Goal: Transaction & Acquisition: Obtain resource

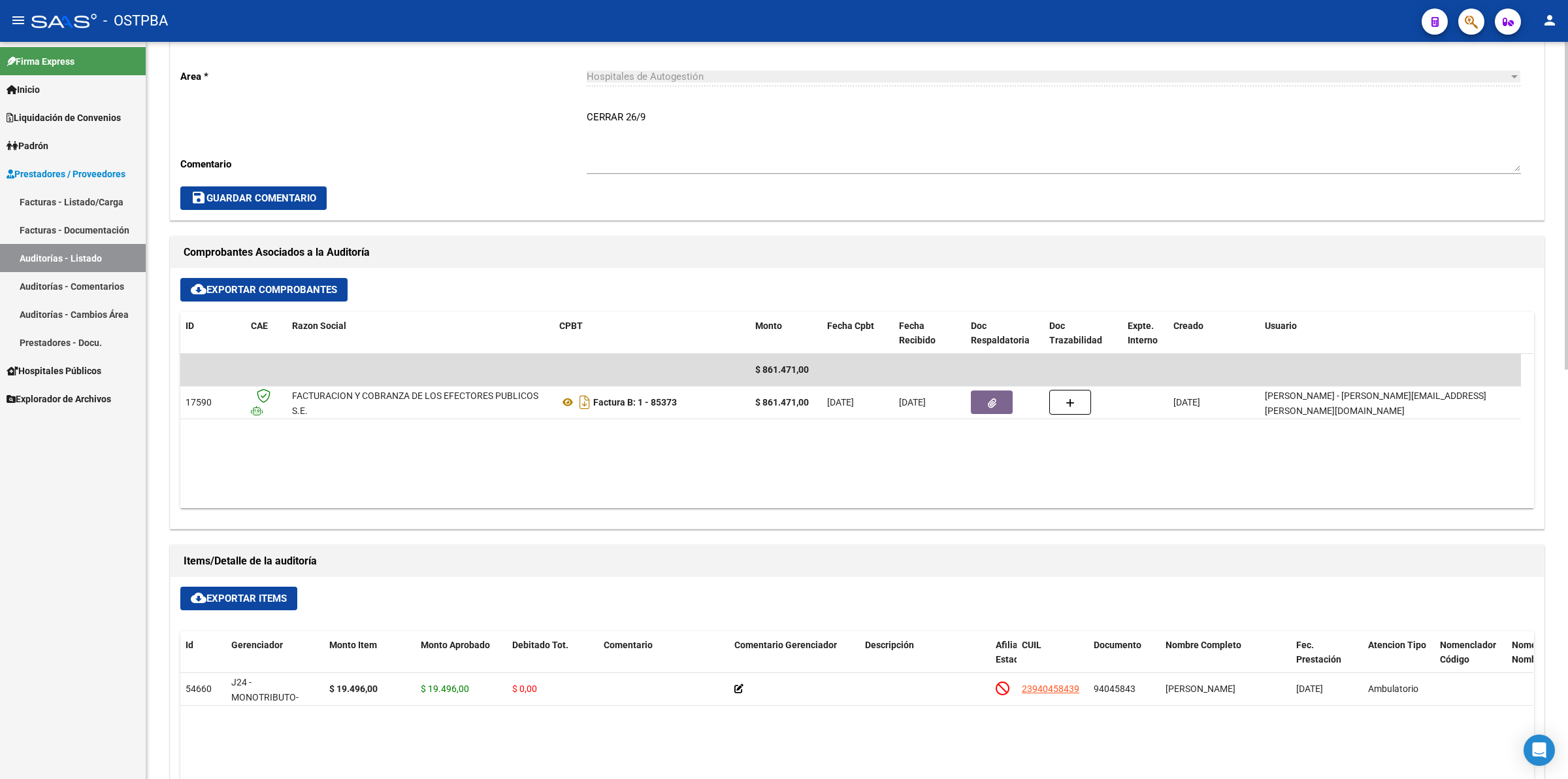
scroll to position [491, 0]
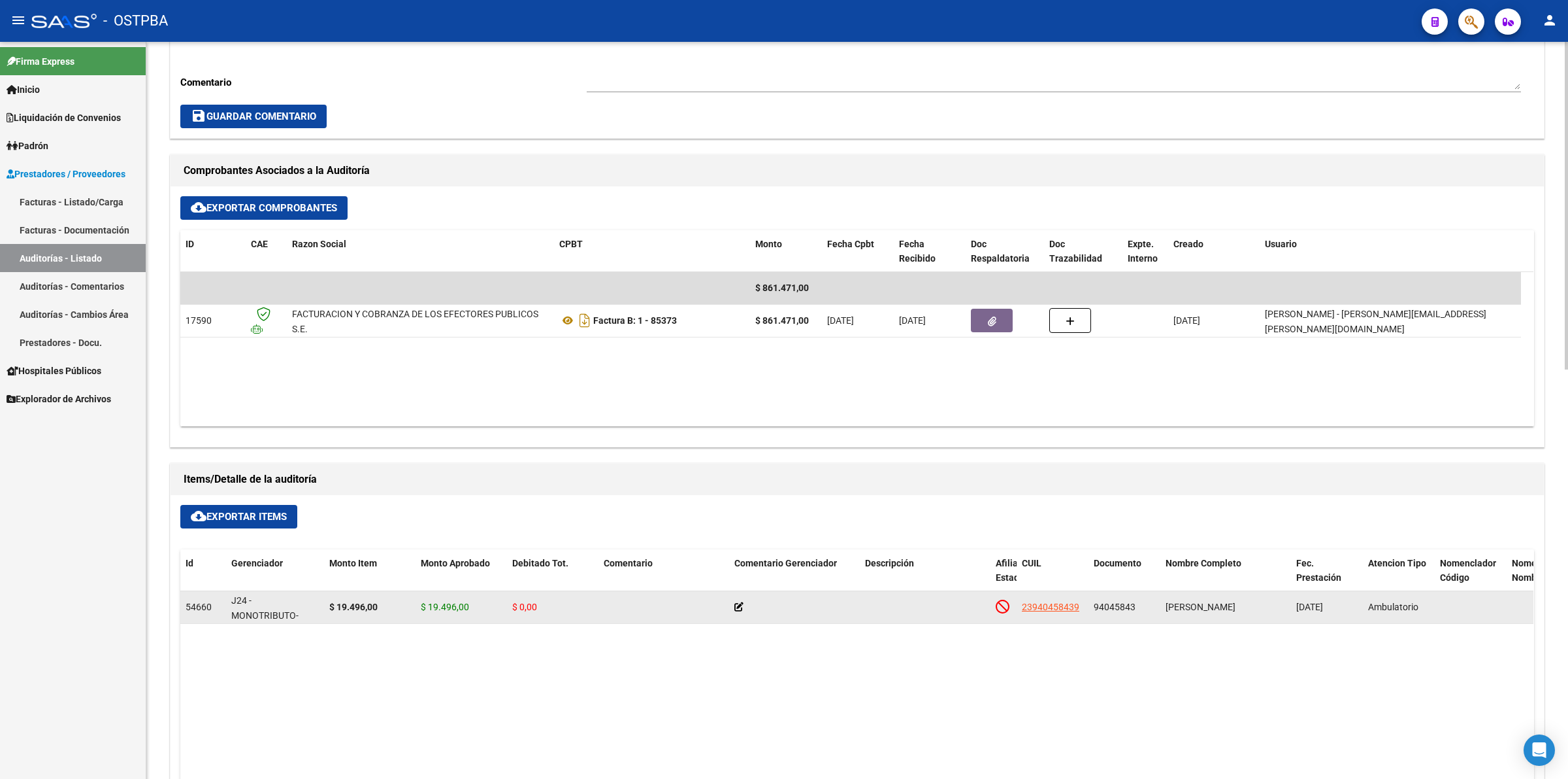
click at [737, 610] on icon at bounding box center [739, 607] width 9 height 9
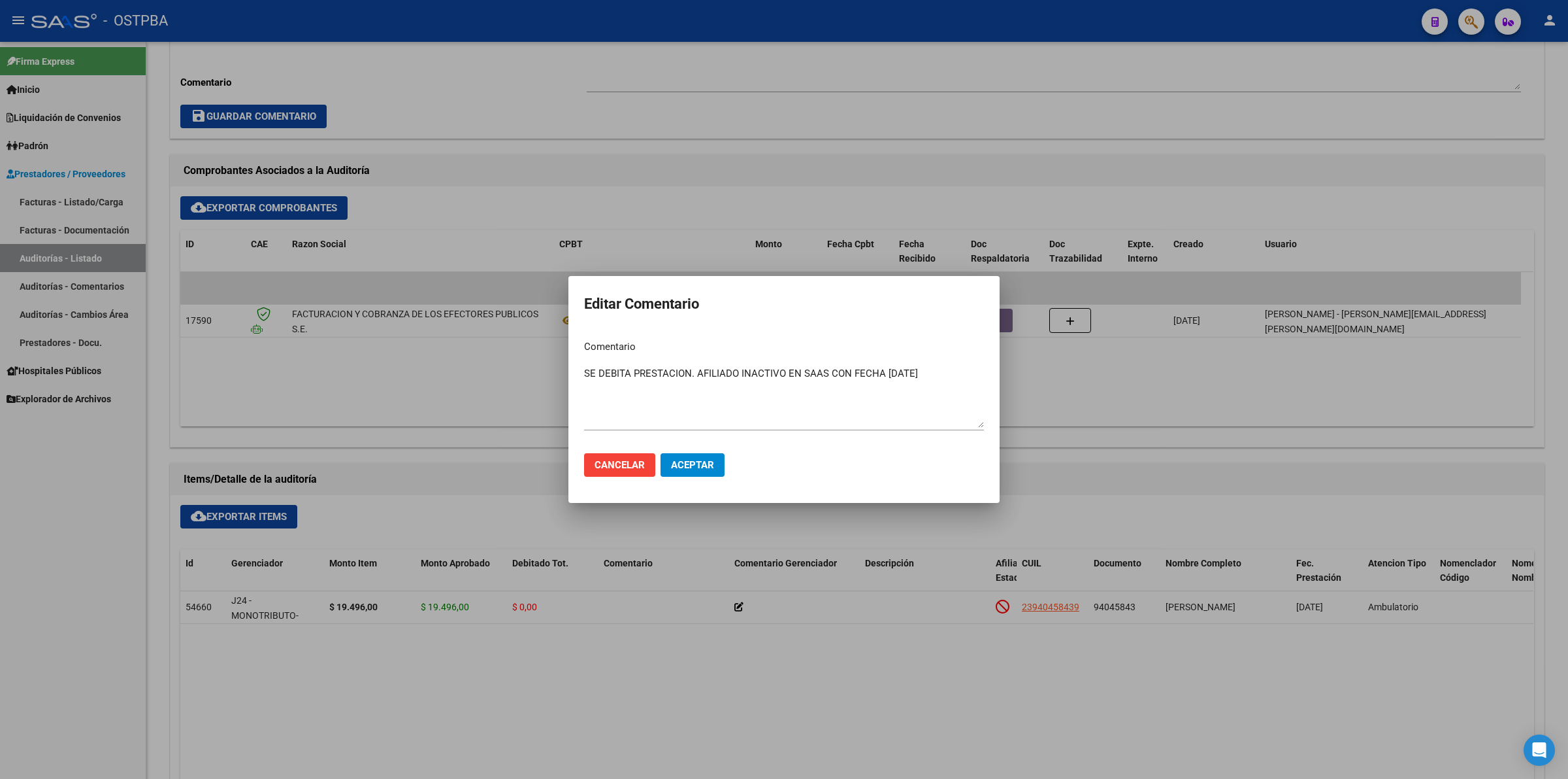
click at [952, 375] on textarea "SE DEBITA PRESTACION. AFILIADO INACTIVO EN SAAS CON FECHA [DATE]" at bounding box center [784, 397] width 400 height 62
type textarea "SE DEBITA PRESTACION. AFILIADO INACTIVO EN SAAS CON FECHA [DATE]. MONOTRIBUSTIS…"
click at [694, 466] on span "Aceptar" at bounding box center [692, 465] width 43 height 11
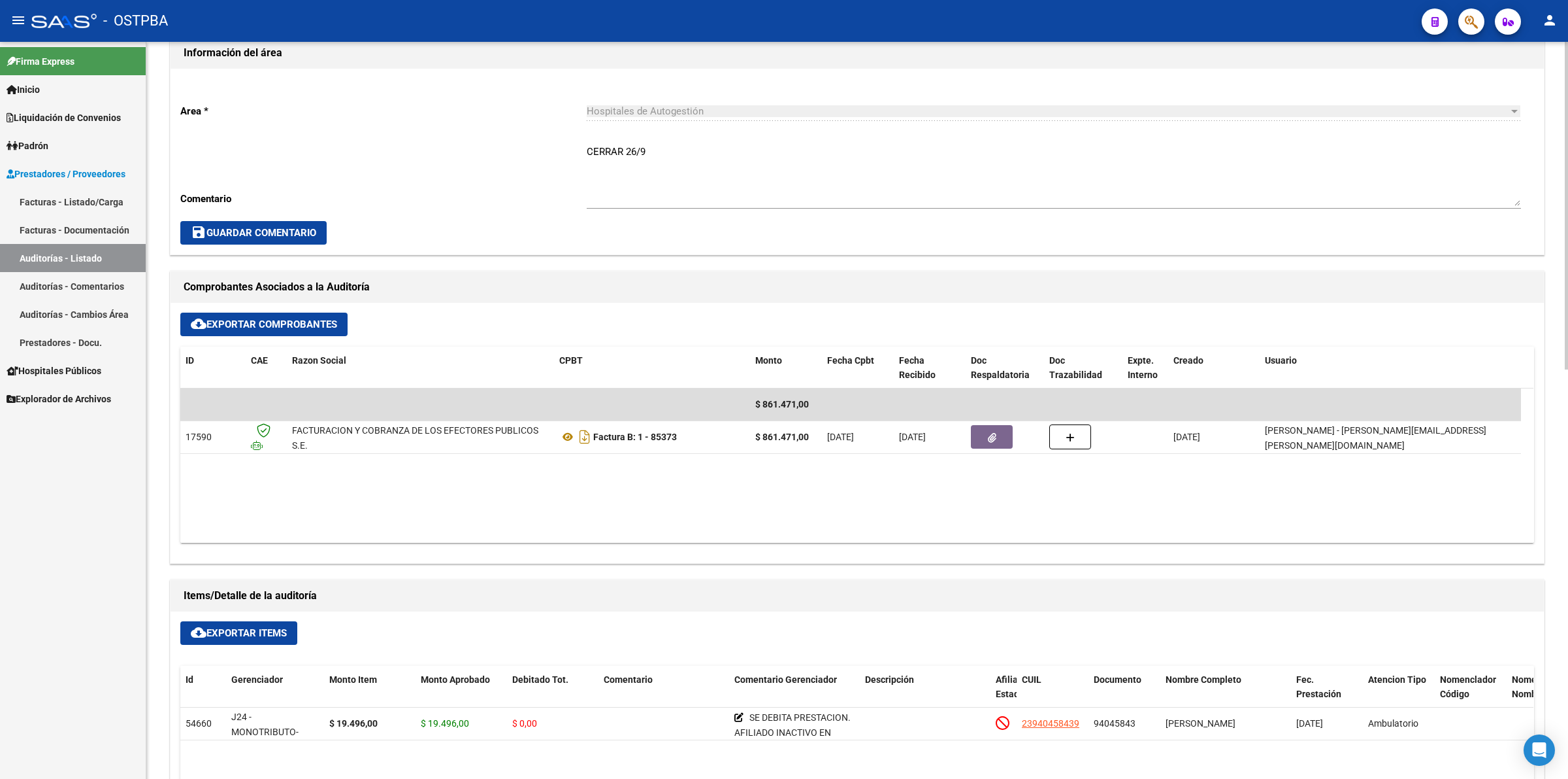
scroll to position [409, 0]
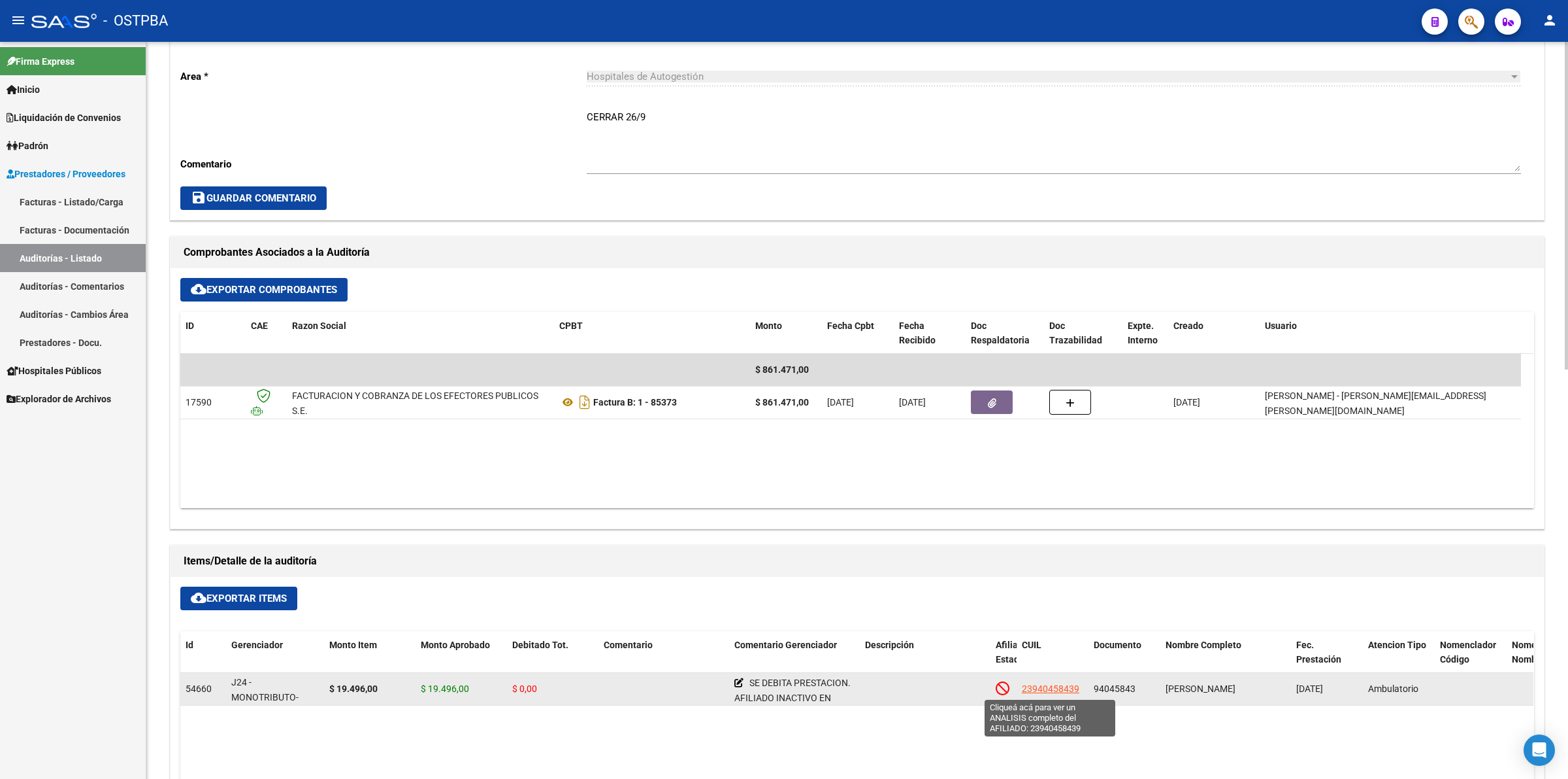
click at [1049, 690] on span "23940458439" at bounding box center [1050, 688] width 57 height 11
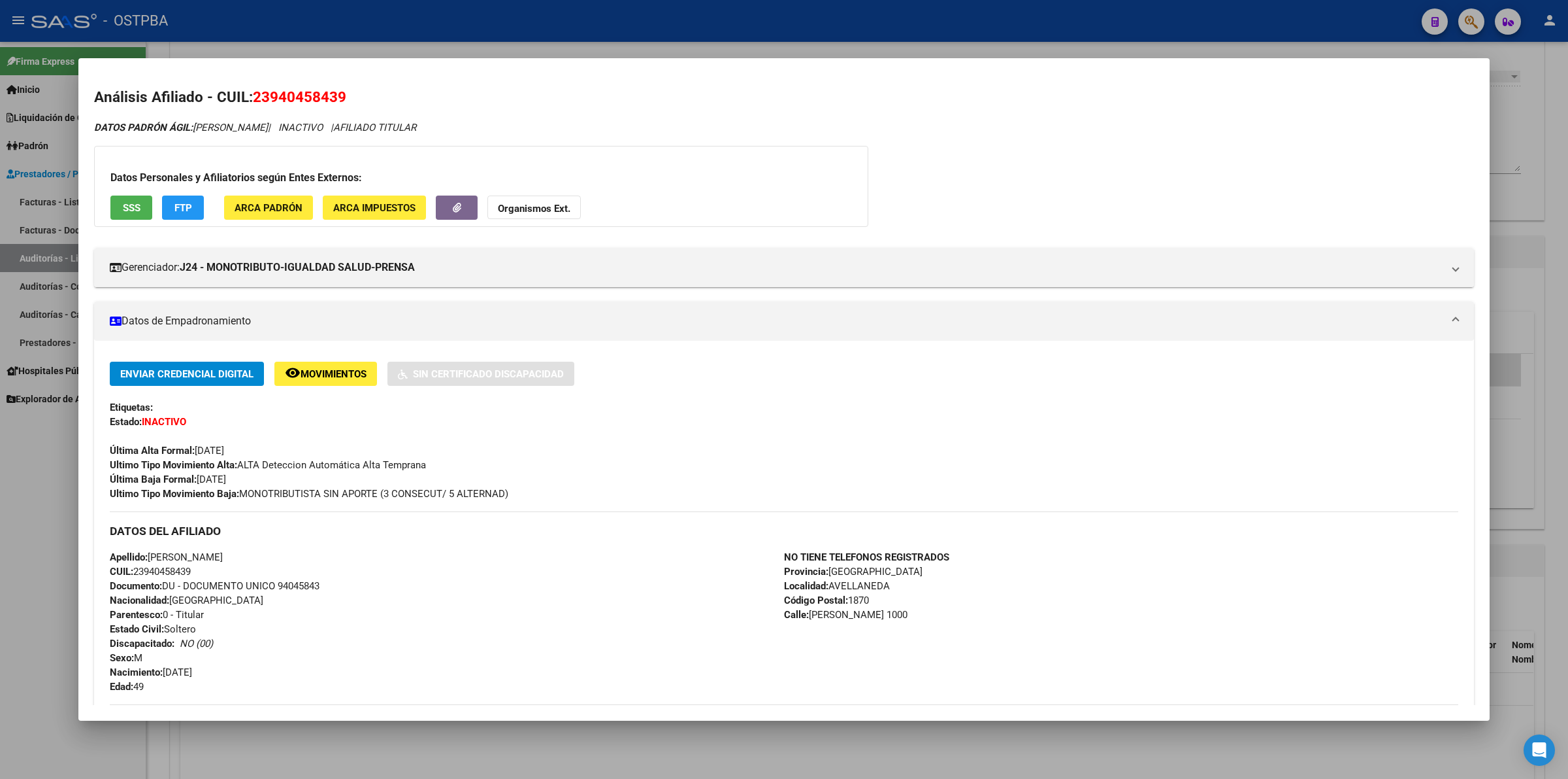
click at [1545, 101] on div at bounding box center [784, 389] width 1568 height 779
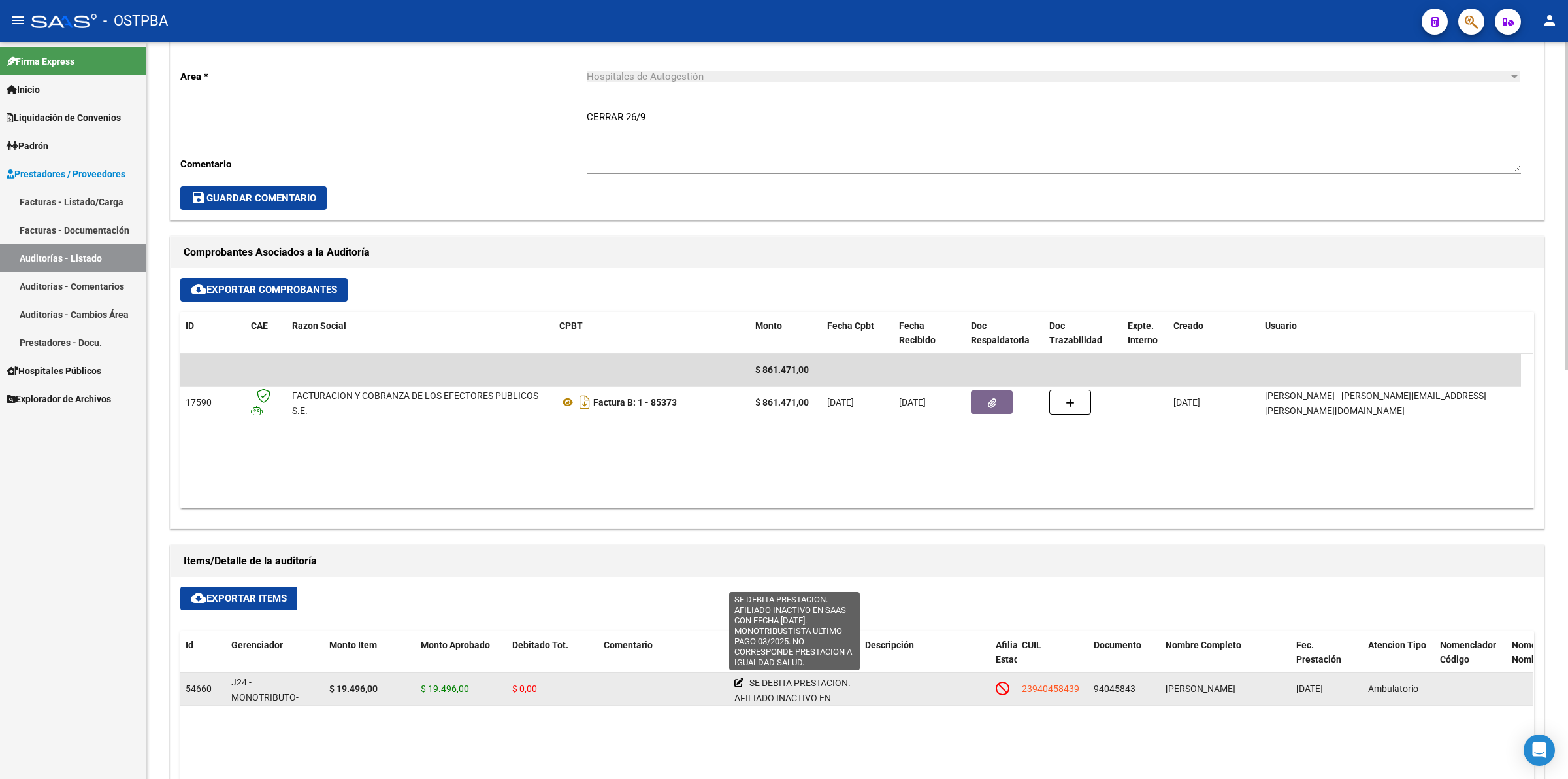
click at [738, 684] on icon at bounding box center [739, 683] width 9 height 9
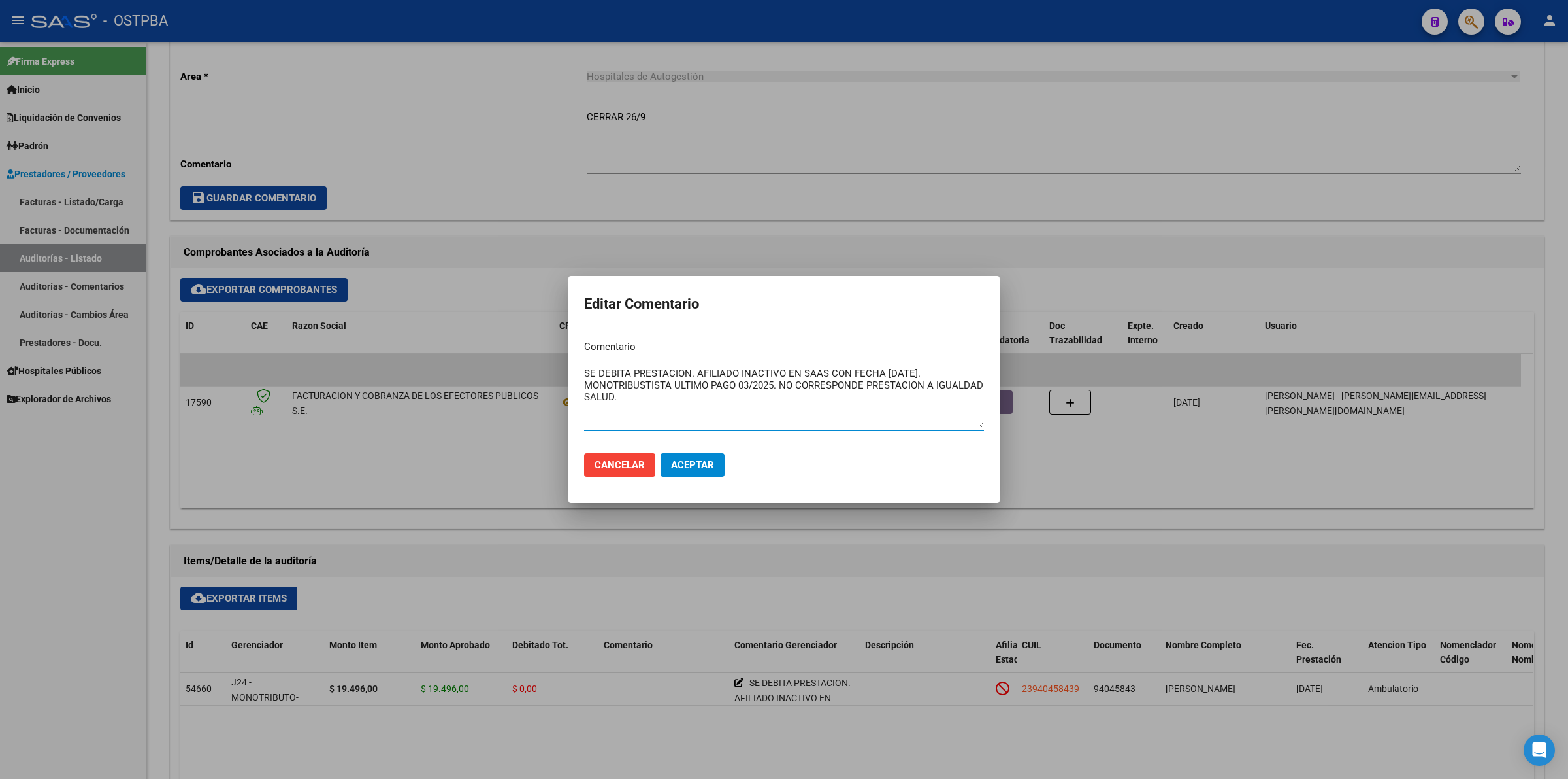
drag, startPoint x: 673, startPoint y: 386, endPoint x: 774, endPoint y: 383, distance: 101.0
click at [774, 383] on textarea "SE DEBITA PRESTACION. AFILIADO INACTIVO EN SAAS CON FECHA [DATE]. MONOTRIBUSTIS…" at bounding box center [784, 397] width 400 height 62
type textarea "SE DEBITA PRESTACION. AFILIADO INACTIVO EN SAAS CON FECHA [DATE]. MONOTRIBUSTIS…"
click at [696, 458] on button "Aceptar" at bounding box center [692, 465] width 64 height 24
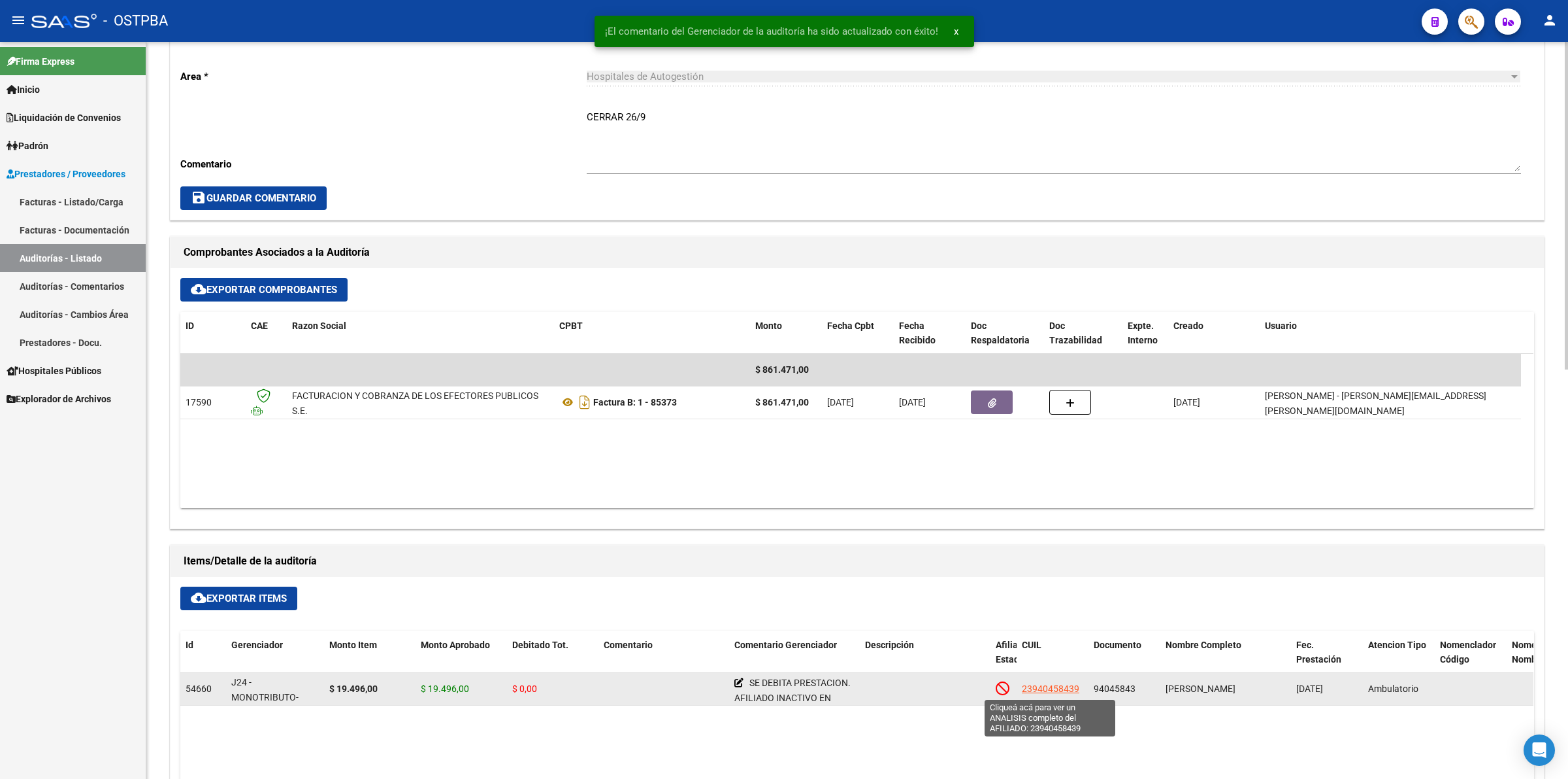
click at [1066, 687] on span "23940458439" at bounding box center [1050, 688] width 57 height 11
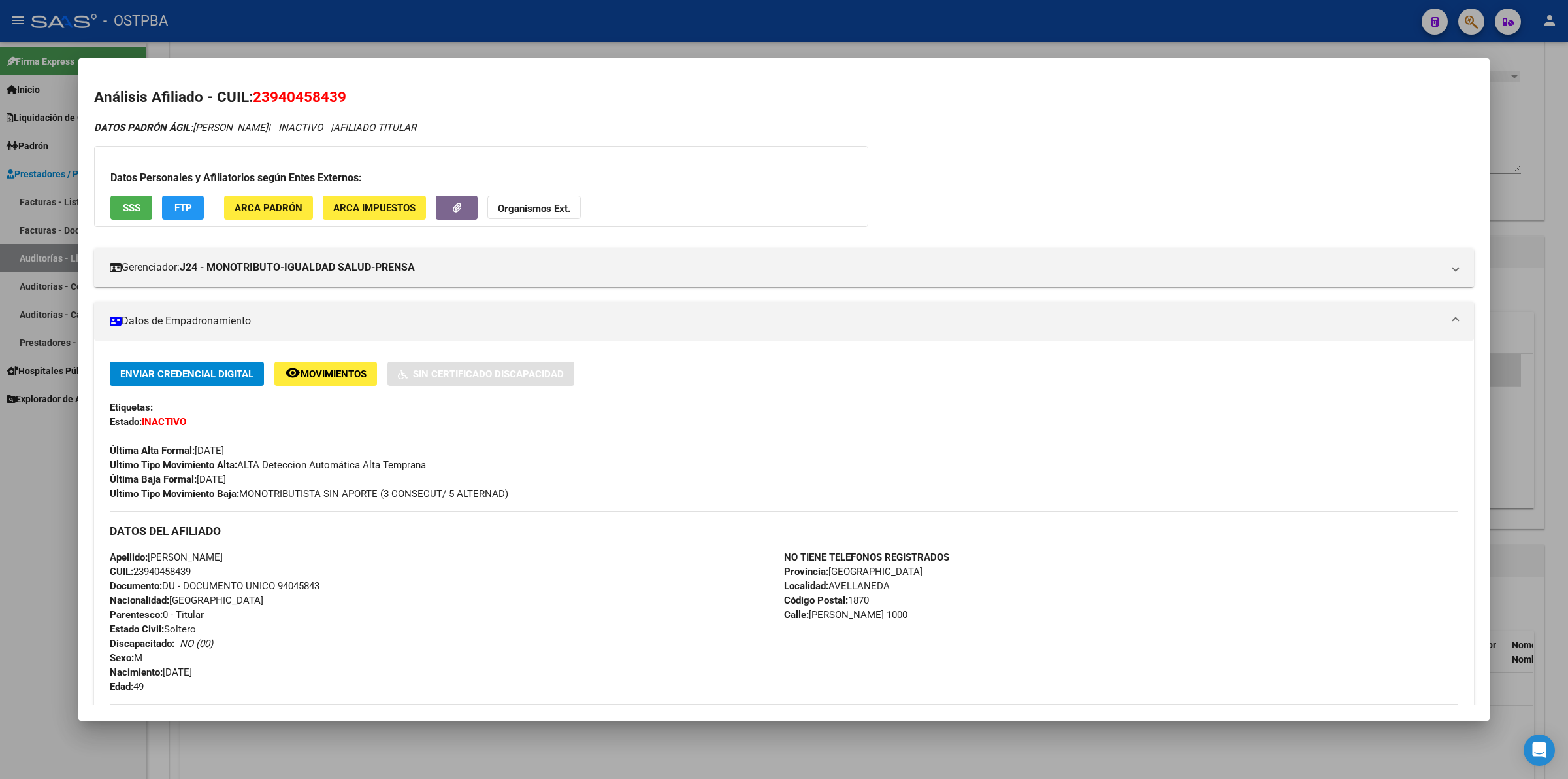
click at [1403, 144] on div "DATOS PADRÓN ÁGIL: [PERSON_NAME] | INACTIVO | AFILIADO TITULAR Datos Personales…" at bounding box center [784, 575] width 1380 height 909
click at [1567, 192] on div at bounding box center [784, 389] width 1568 height 779
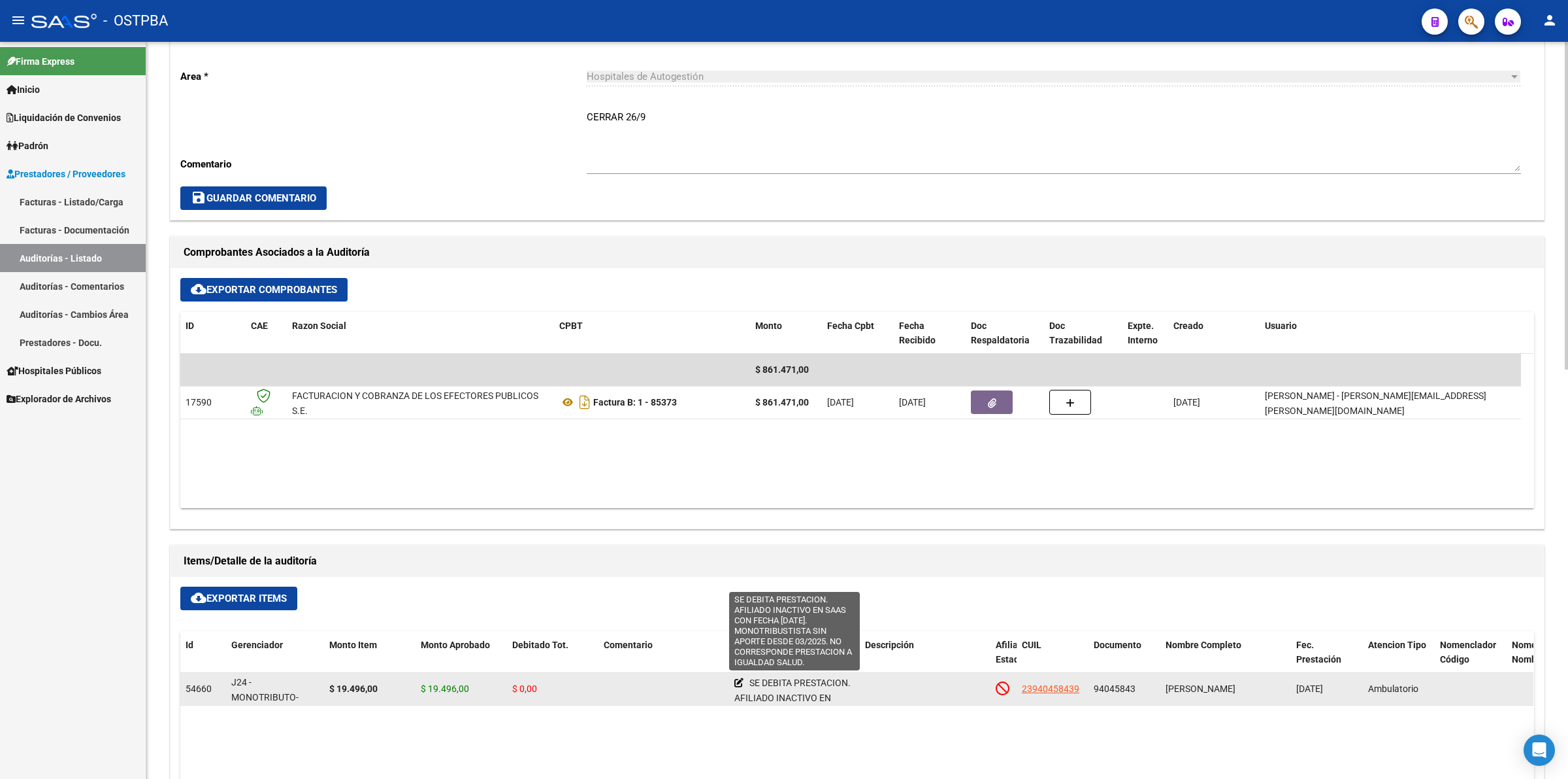
click at [740, 683] on icon at bounding box center [739, 683] width 9 height 9
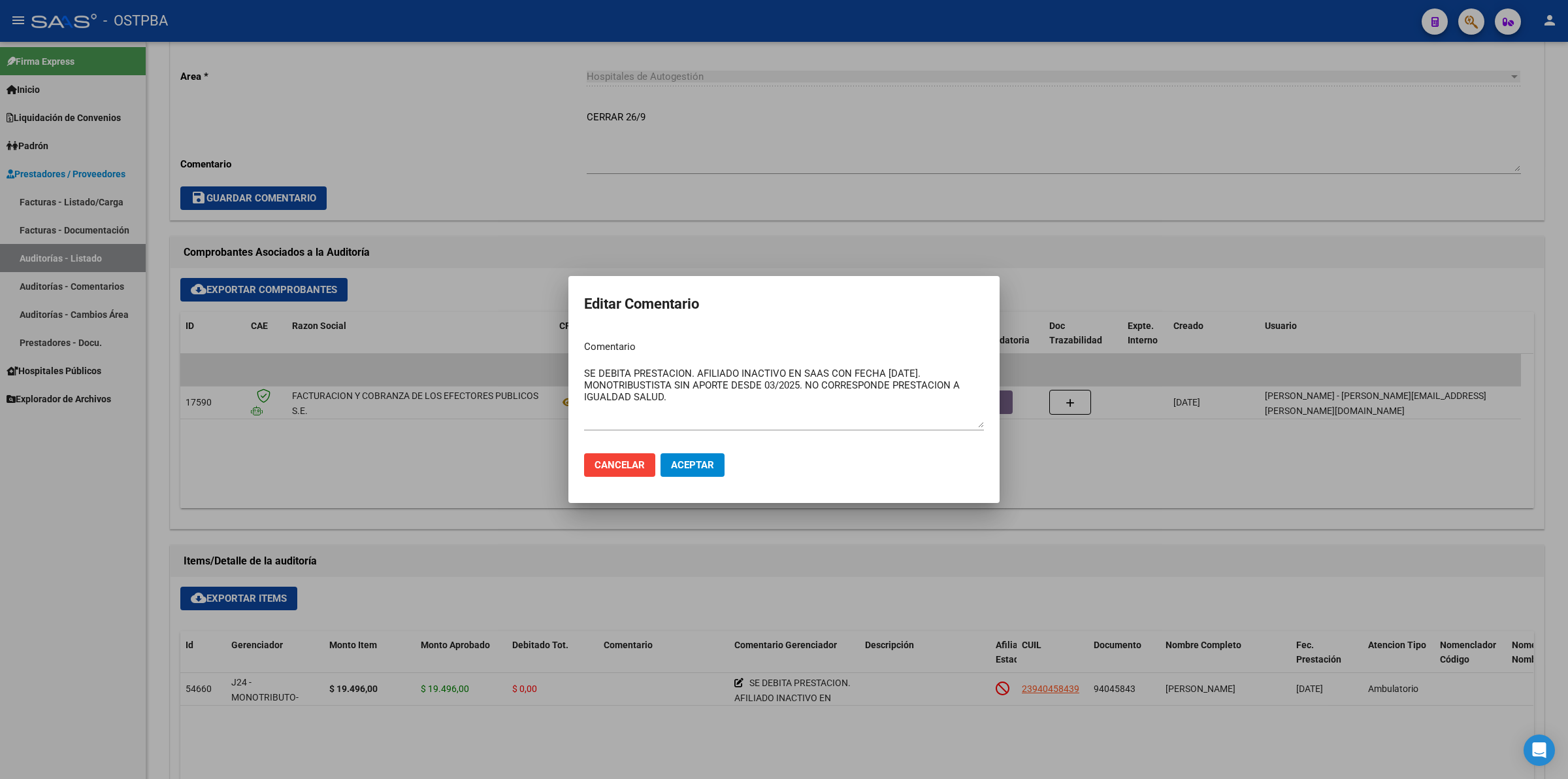
click at [819, 144] on div at bounding box center [784, 389] width 1568 height 779
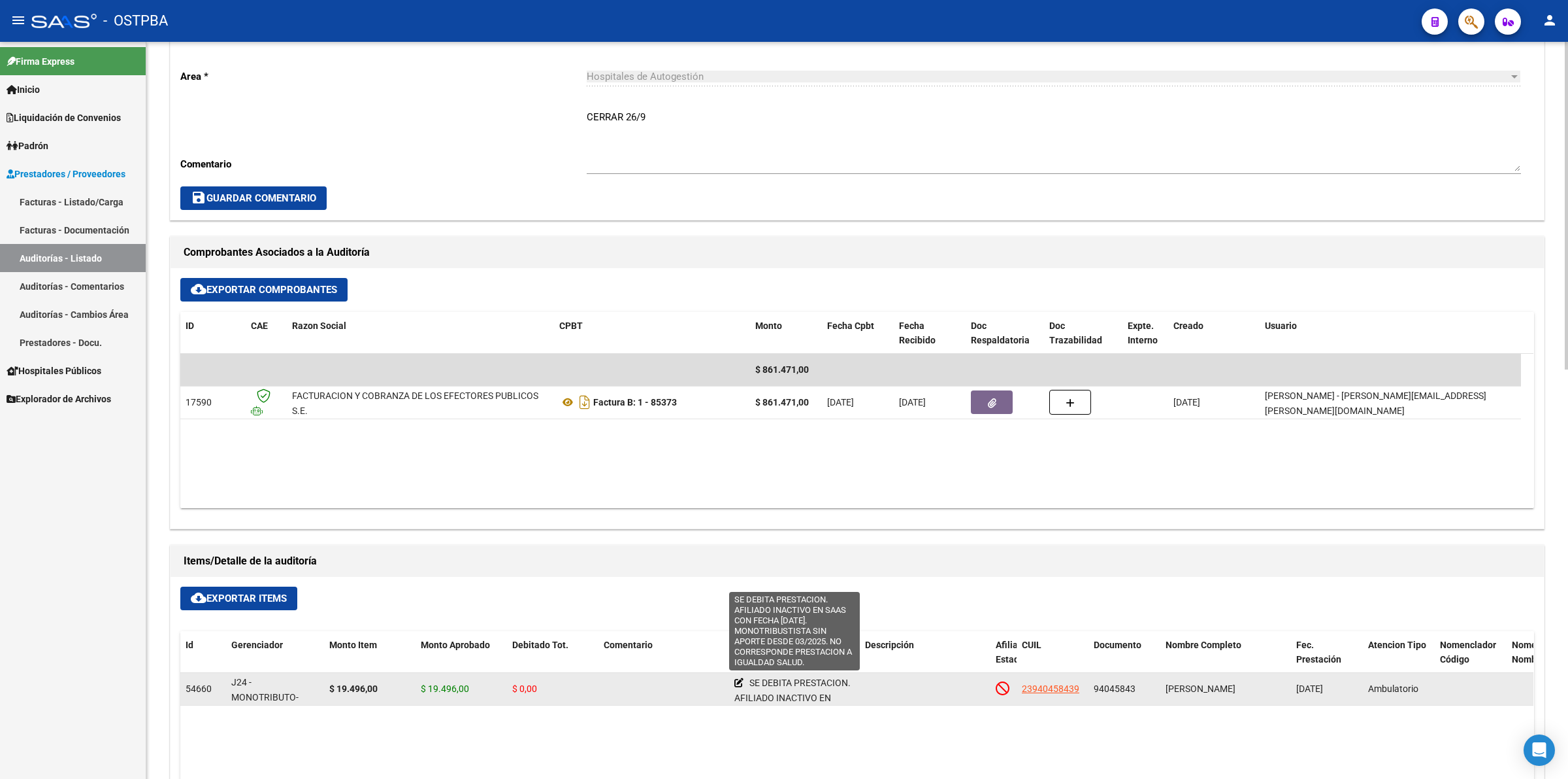
click at [742, 681] on icon at bounding box center [739, 683] width 9 height 9
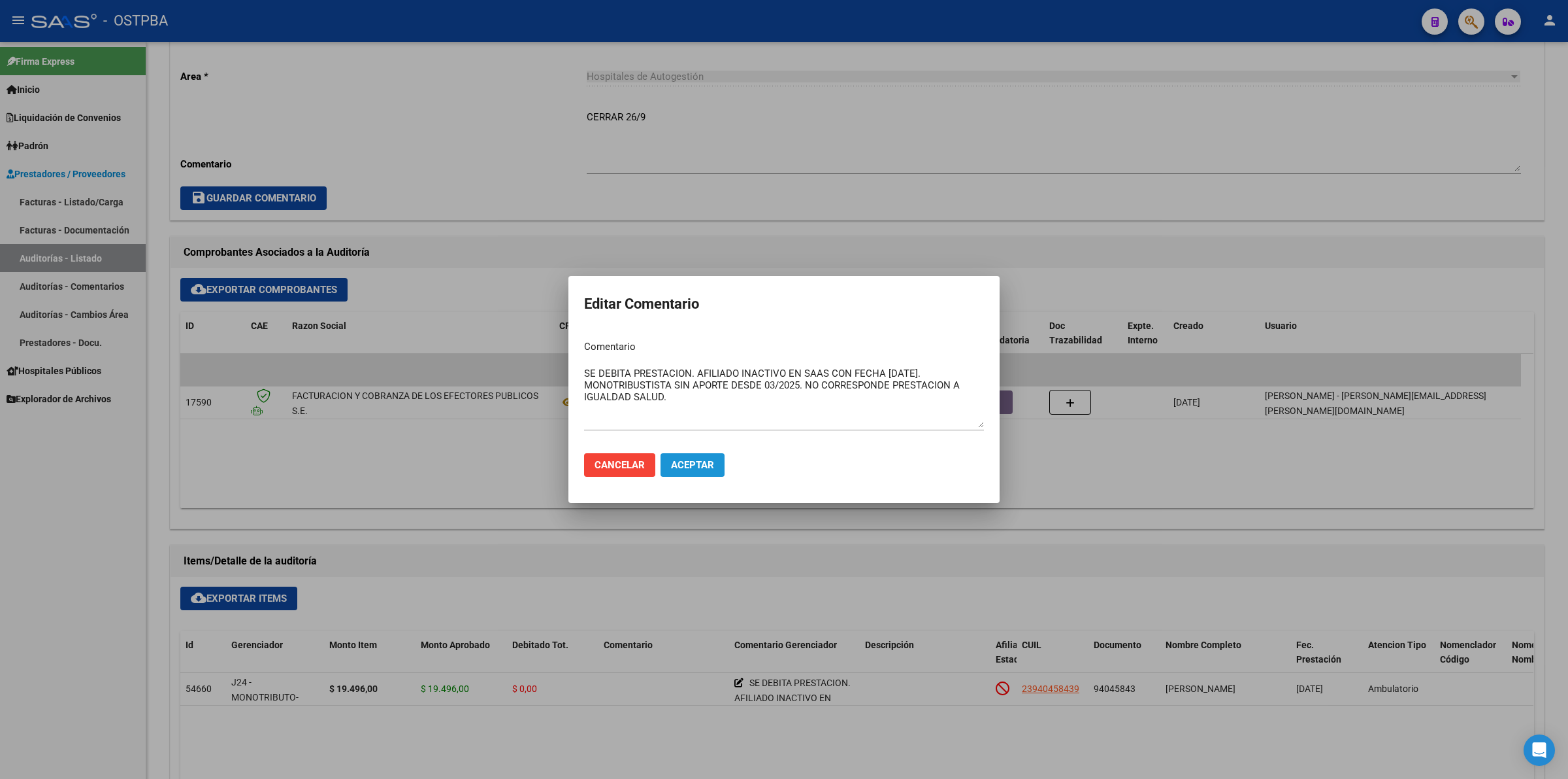
click at [718, 465] on button "Aceptar" at bounding box center [692, 465] width 64 height 24
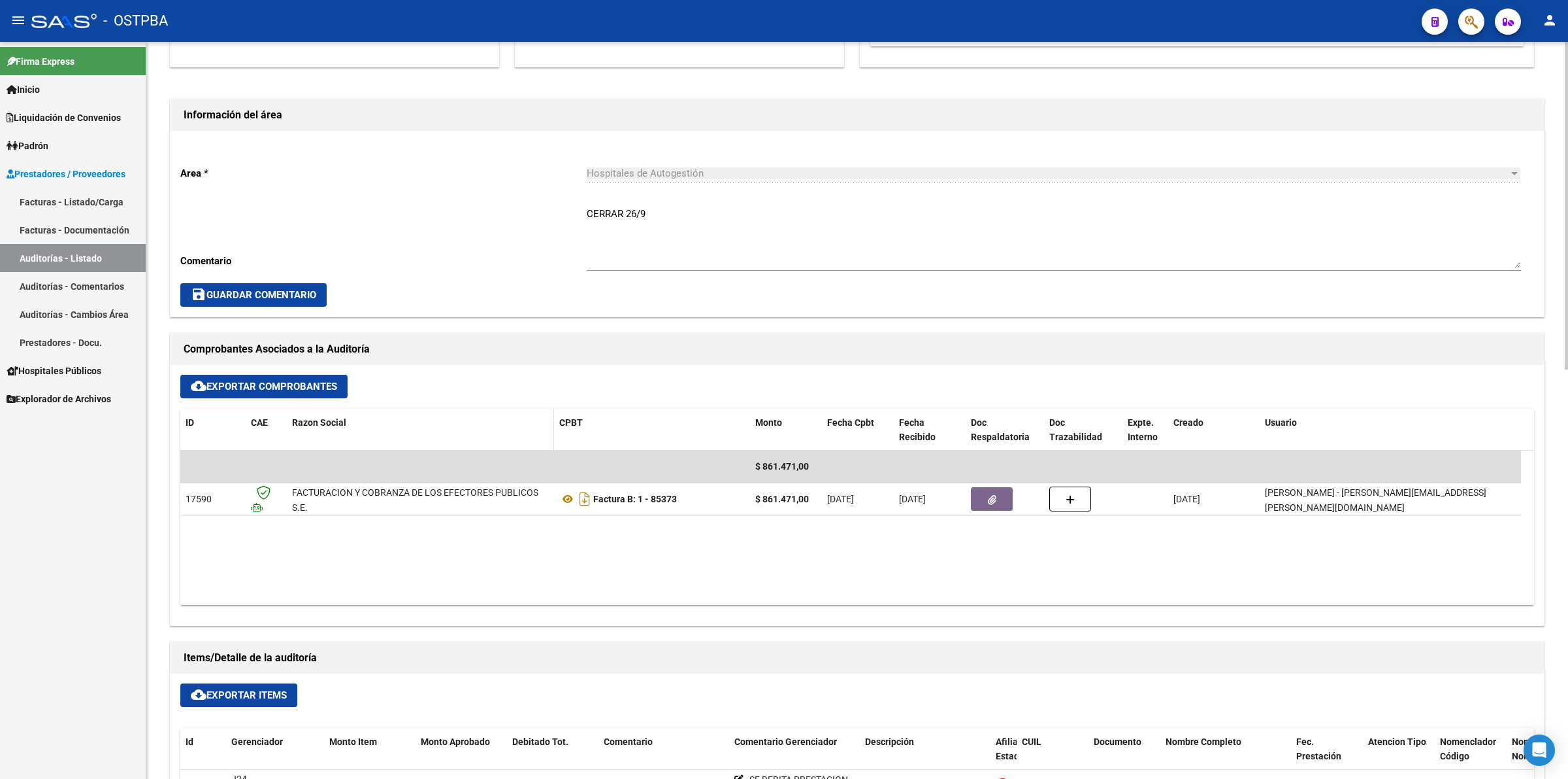
scroll to position [491, 0]
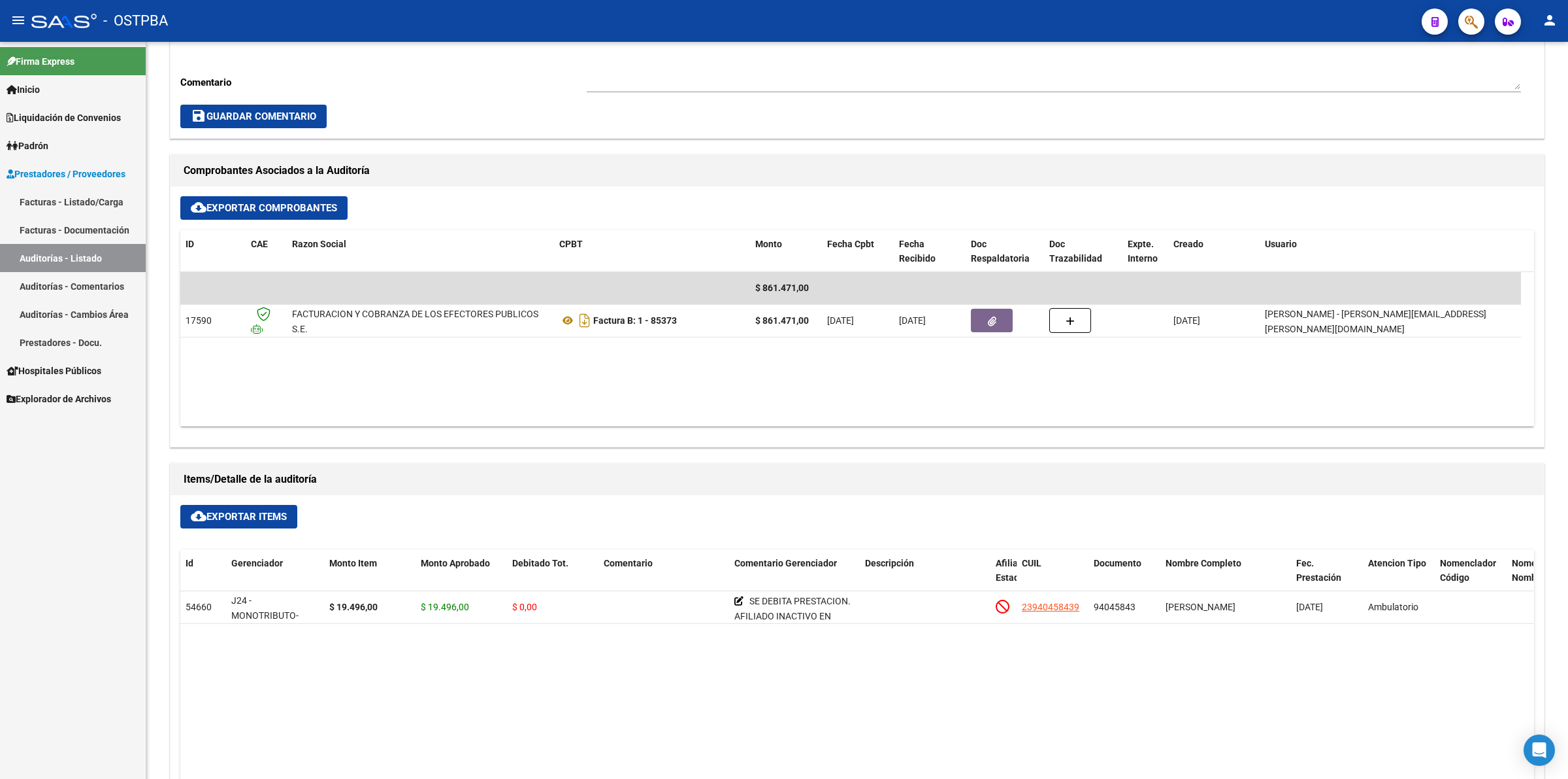
click at [115, 265] on link "Auditorías - Listado" at bounding box center [72, 258] width 146 height 28
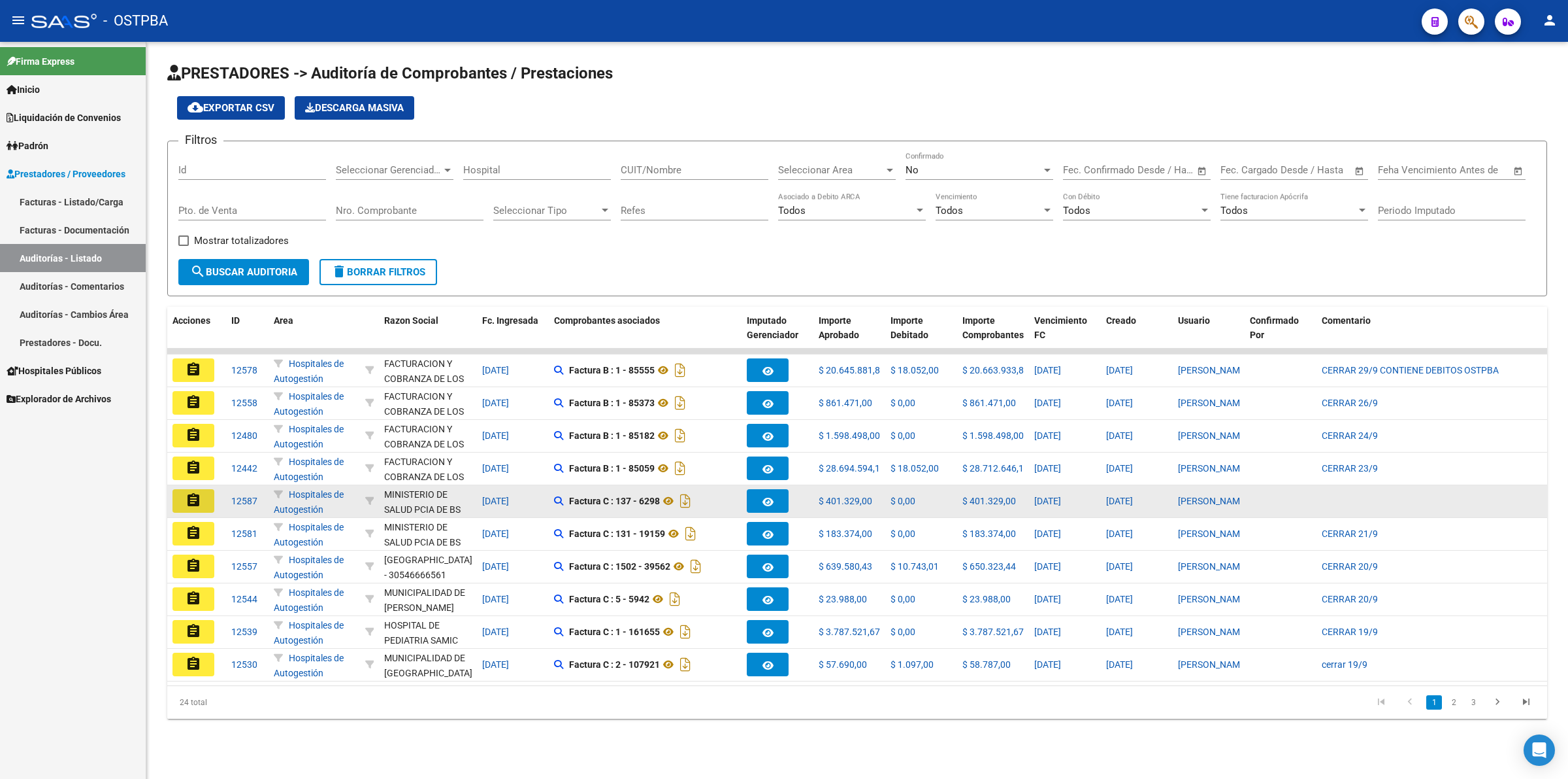
click at [185, 500] on mat-icon "assignment" at bounding box center [193, 500] width 16 height 16
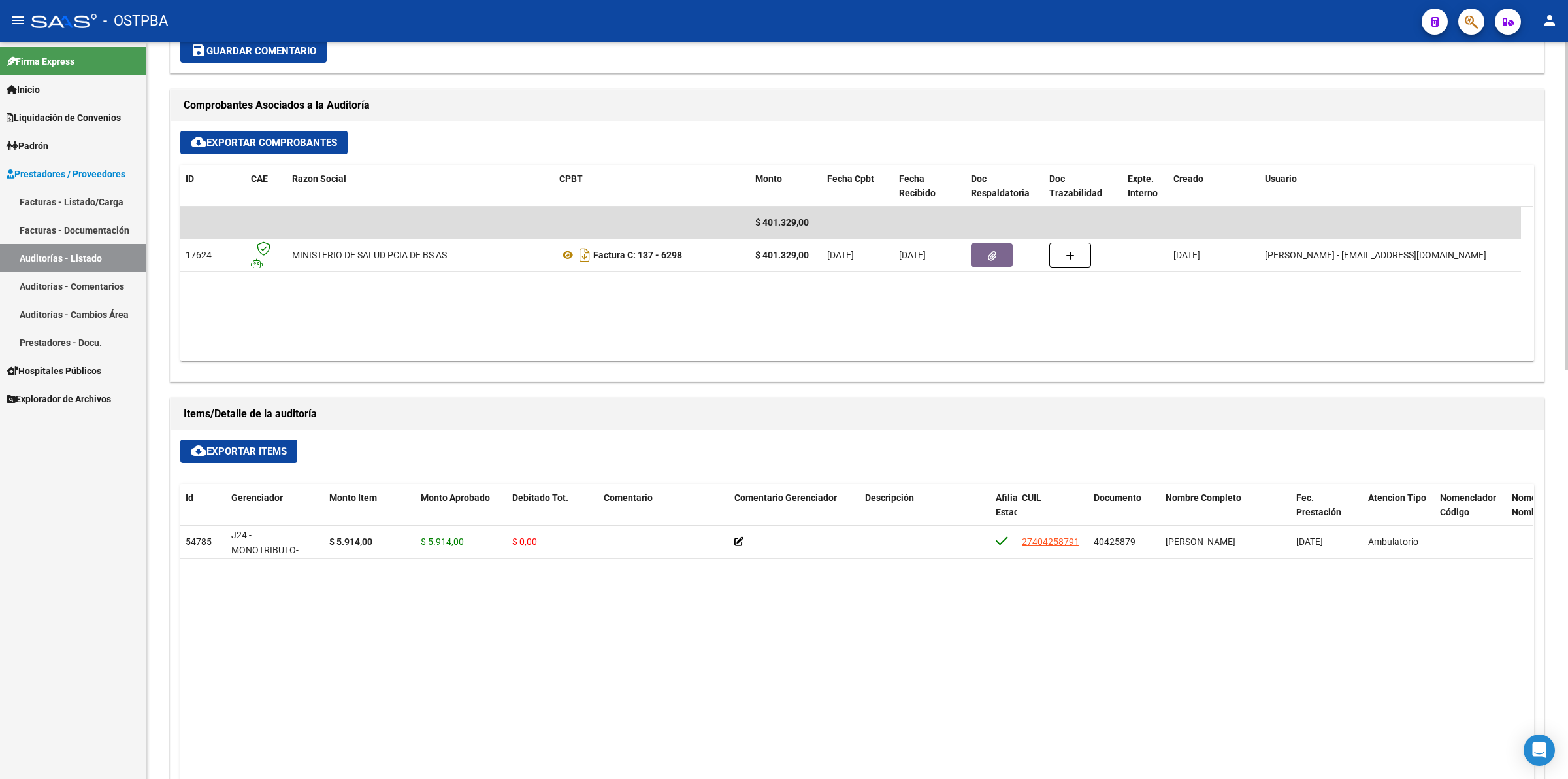
scroll to position [572, 0]
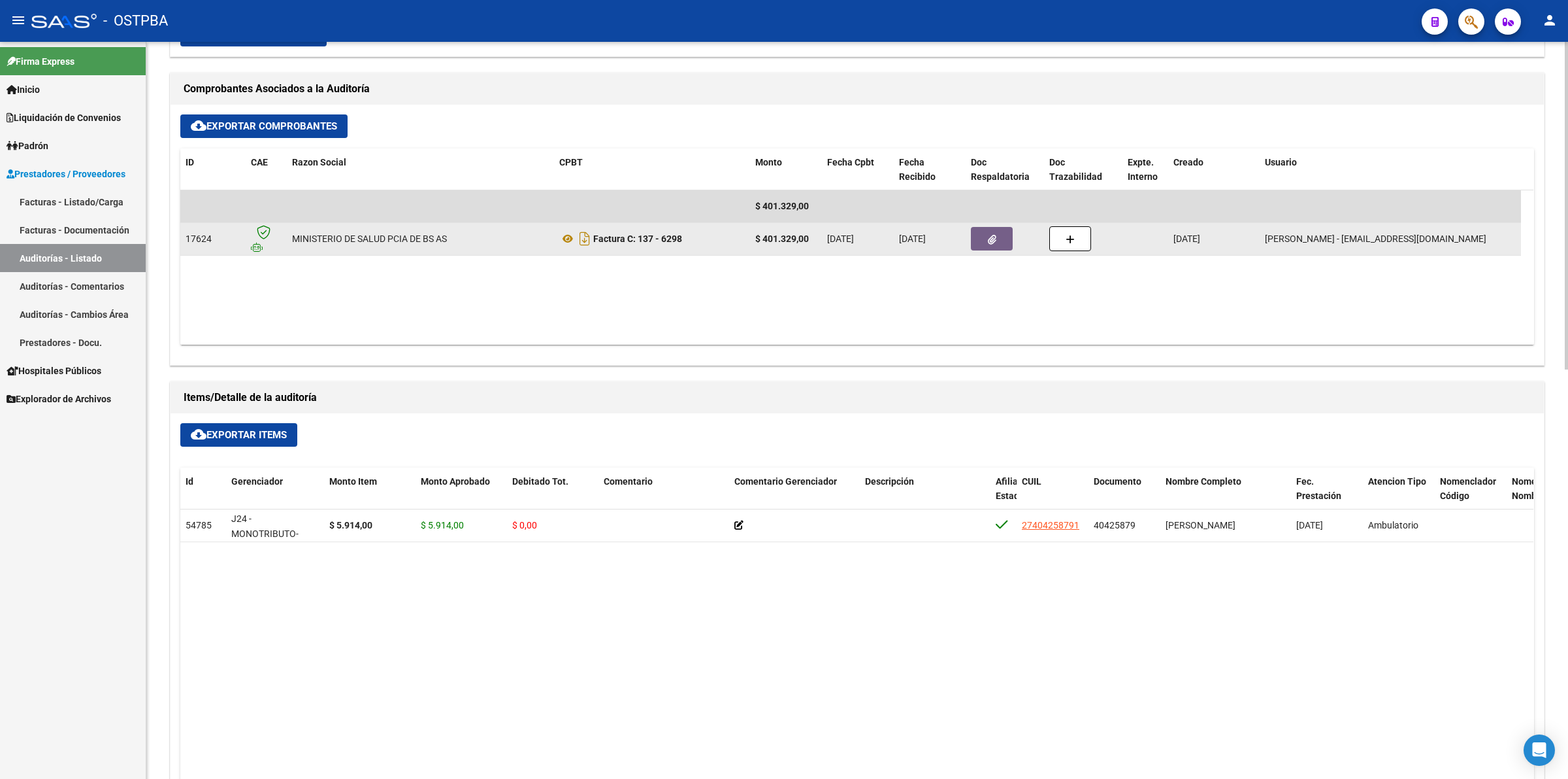
click at [991, 239] on icon "button" at bounding box center [992, 240] width 8 height 10
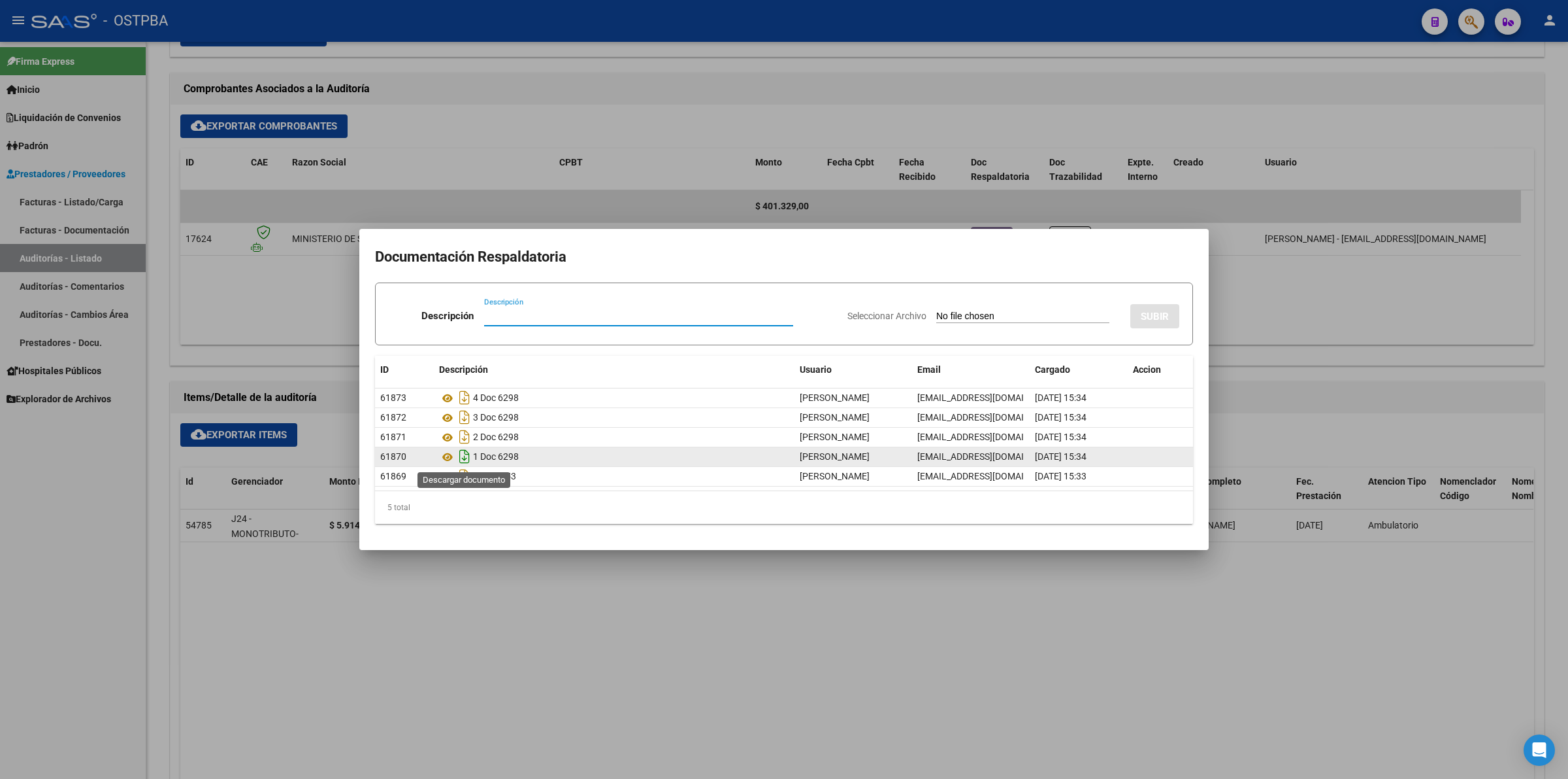
click at [468, 459] on icon "Descargar documento" at bounding box center [464, 455] width 17 height 21
click at [1207, 685] on div at bounding box center [784, 389] width 1568 height 779
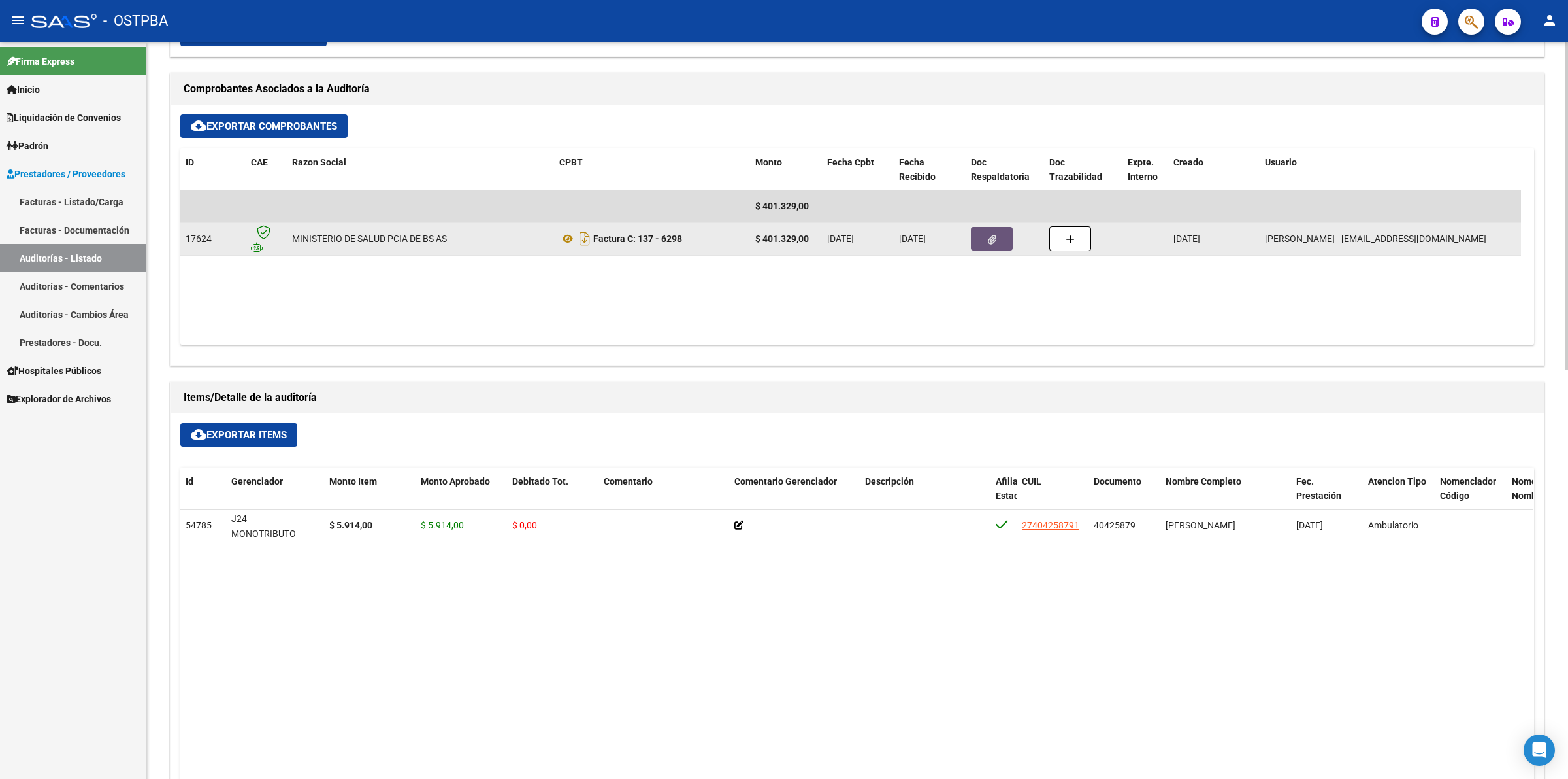
click at [1001, 230] on button "button" at bounding box center [991, 238] width 42 height 24
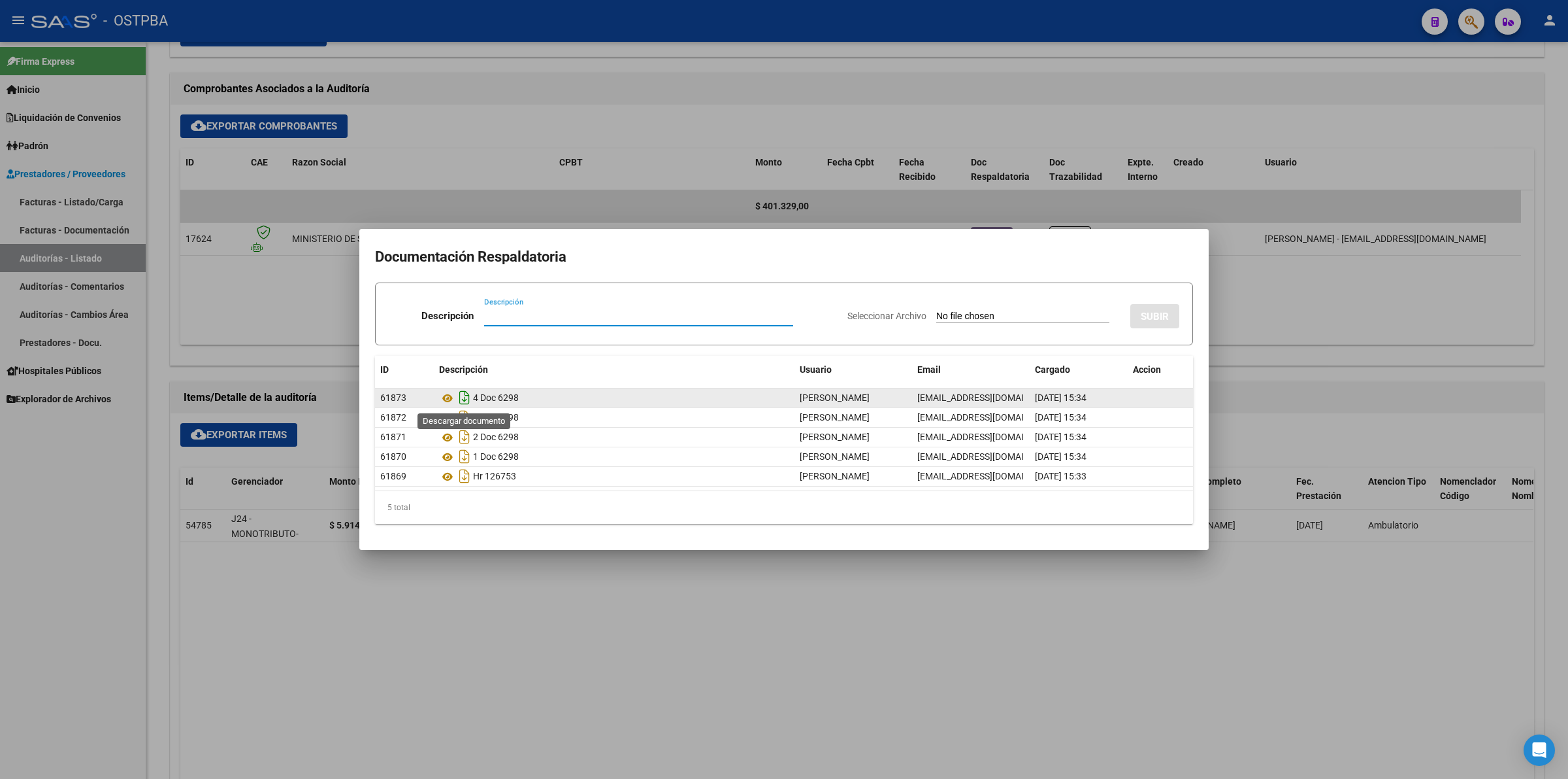
click at [464, 394] on icon "Descargar documento" at bounding box center [464, 397] width 17 height 21
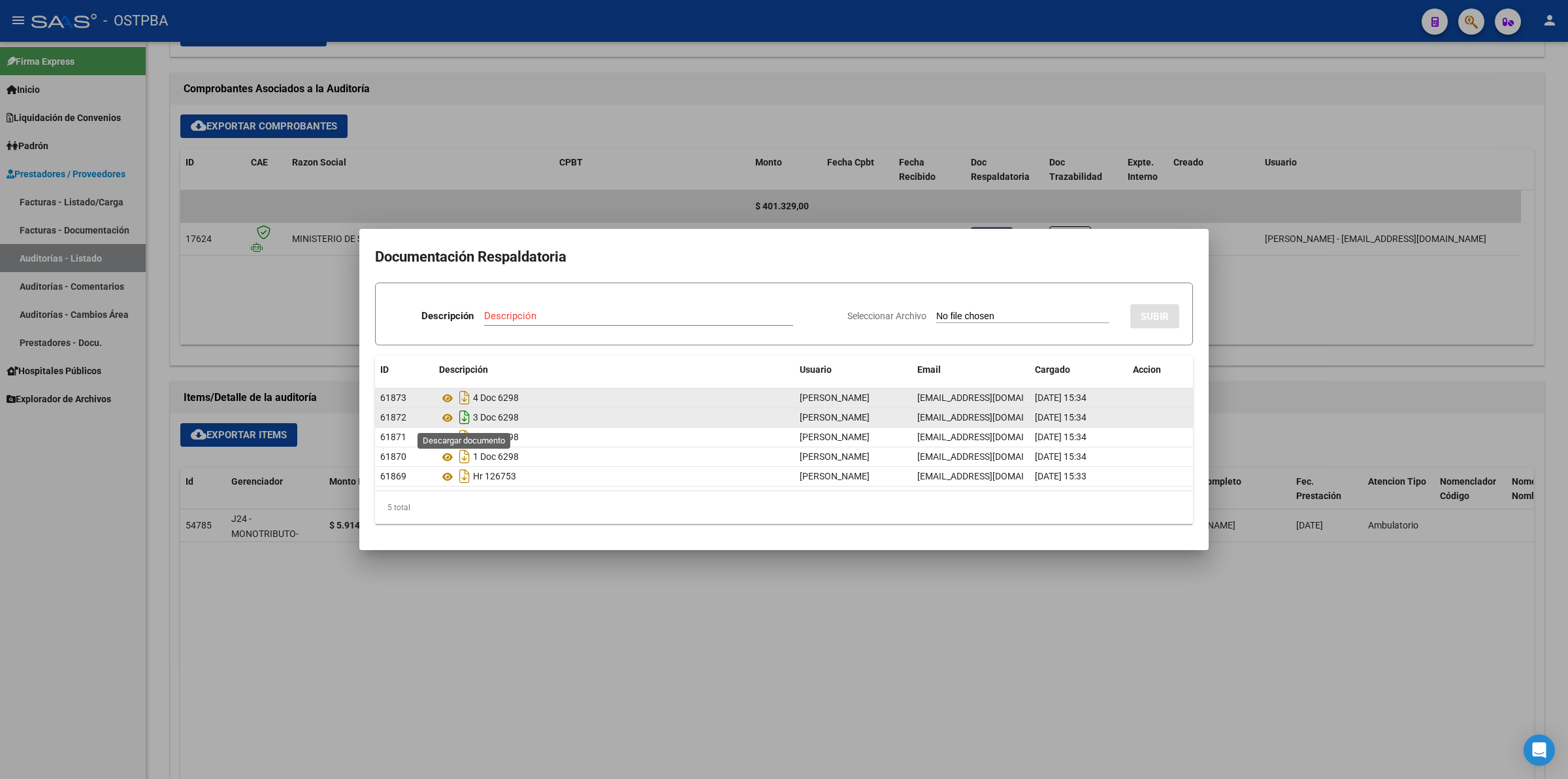
click at [461, 414] on icon "Descargar documento" at bounding box center [464, 417] width 17 height 21
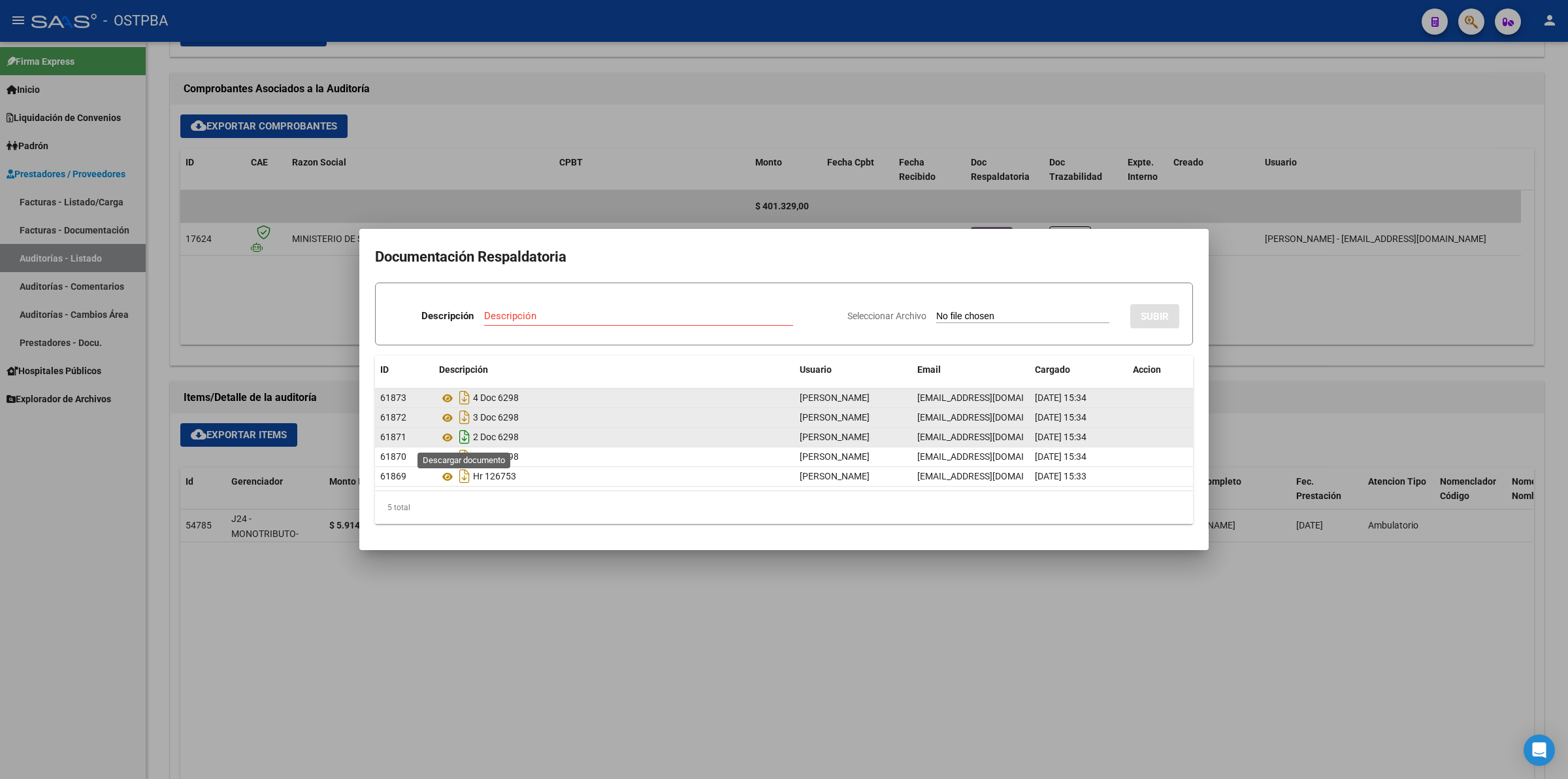
click at [466, 432] on icon "Descargar documento" at bounding box center [464, 436] width 17 height 21
